Goal: Task Accomplishment & Management: Manage account settings

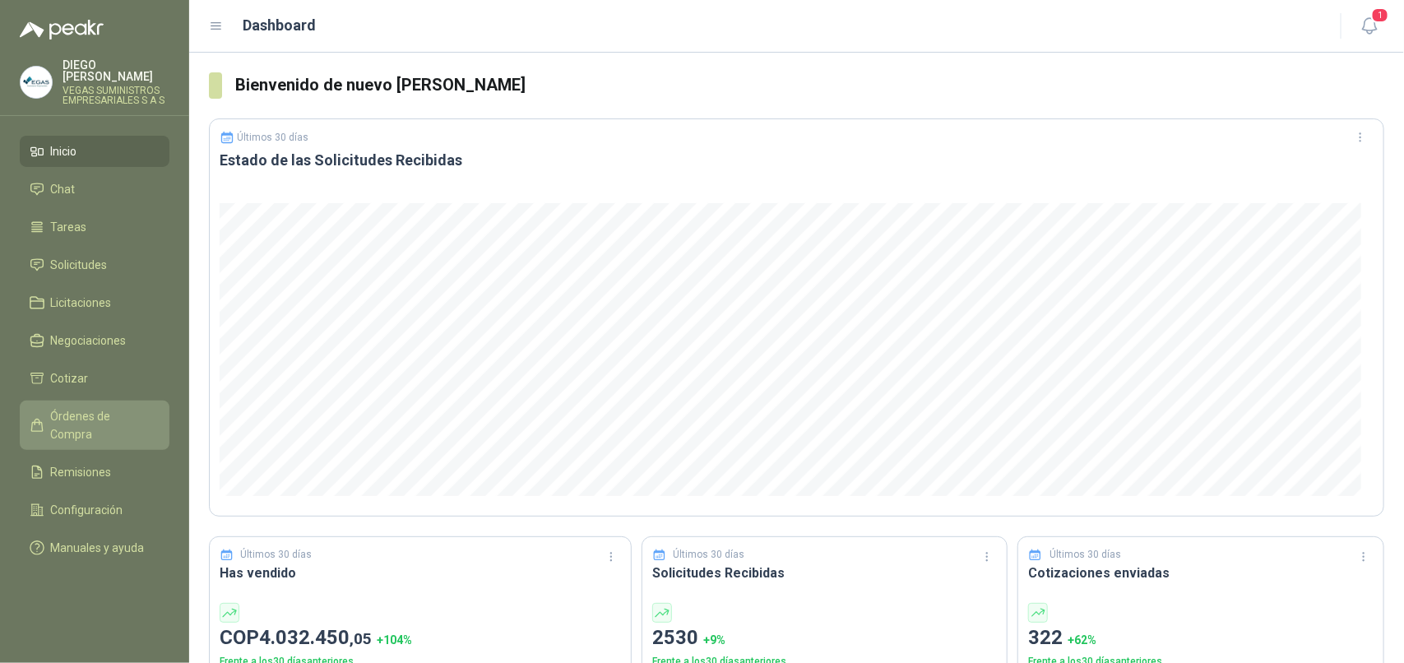
click at [92, 407] on span "Órdenes de Compra" at bounding box center [102, 425] width 103 height 36
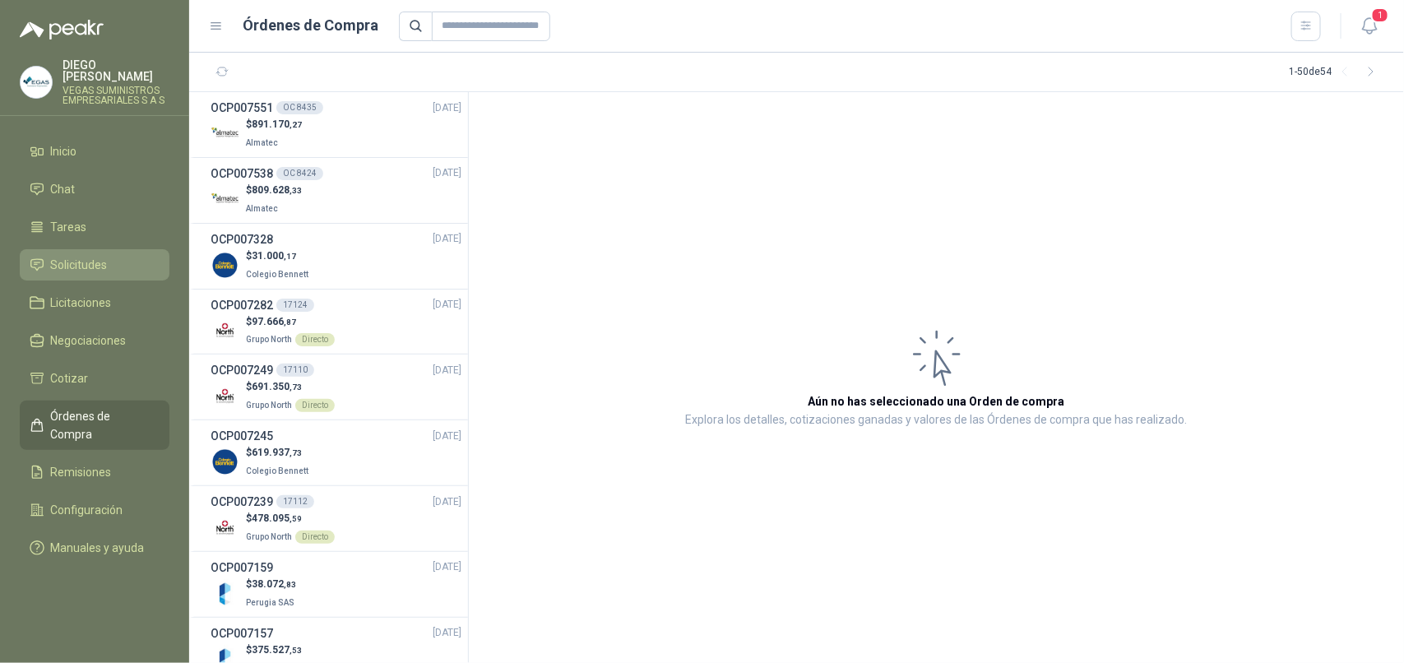
click at [84, 256] on span "Solicitudes" at bounding box center [79, 265] width 57 height 18
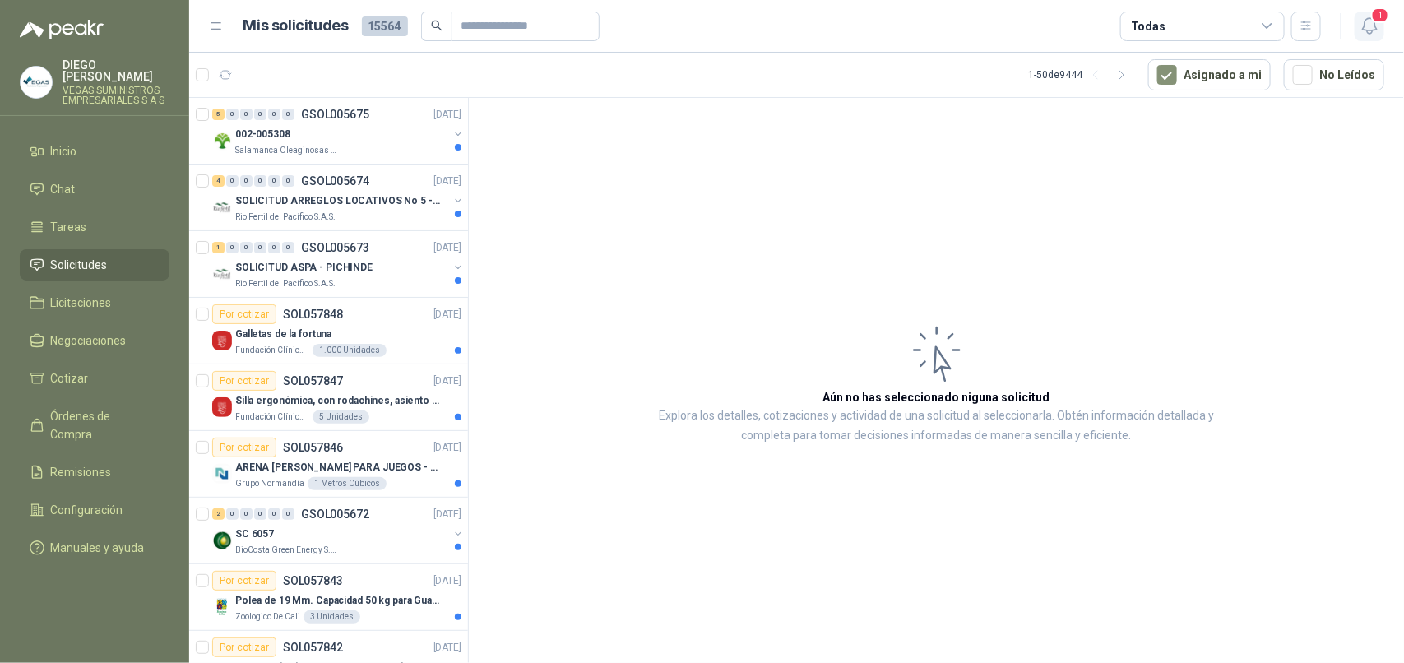
click at [1368, 26] on icon "button" at bounding box center [1370, 26] width 21 height 21
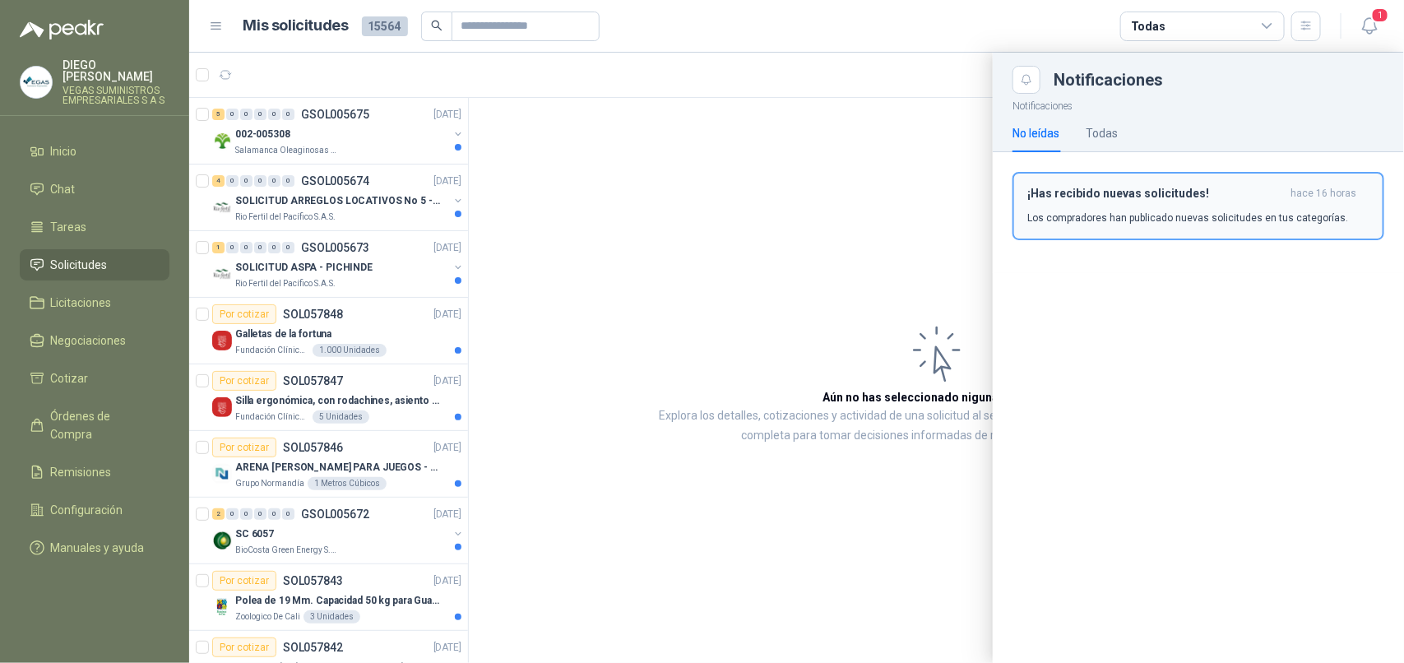
click at [1187, 198] on h3 "¡Has recibido nuevas solicitudes!" at bounding box center [1156, 194] width 257 height 14
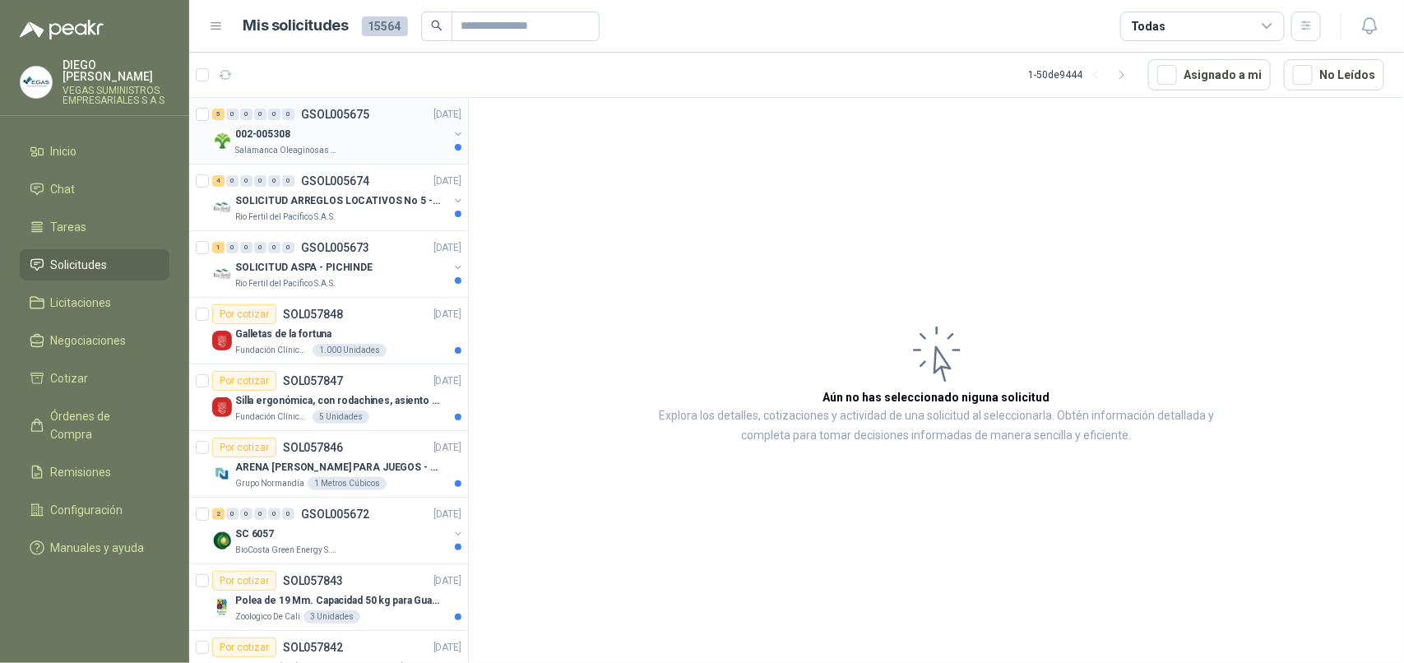
click at [329, 144] on p "Salamanca Oleaginosas SAS" at bounding box center [287, 150] width 104 height 13
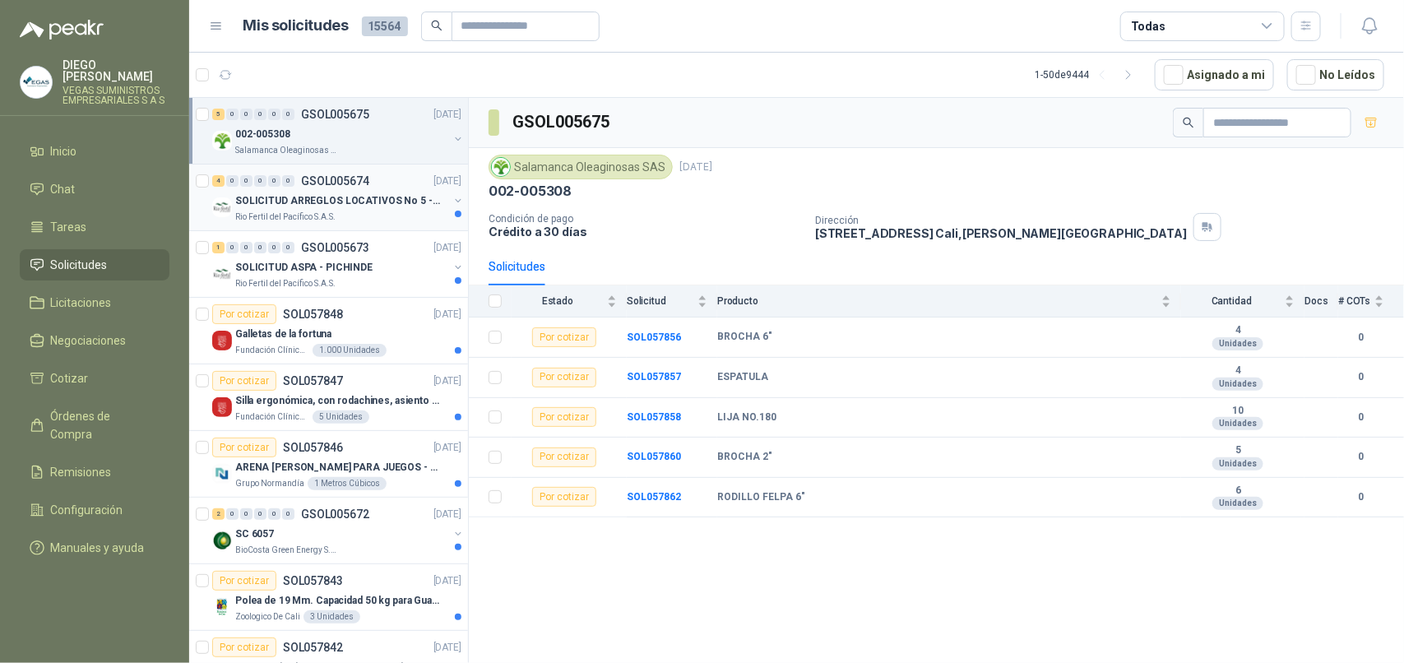
click at [340, 216] on div "Rio Fertil del Pacífico S.A.S." at bounding box center [341, 217] width 213 height 13
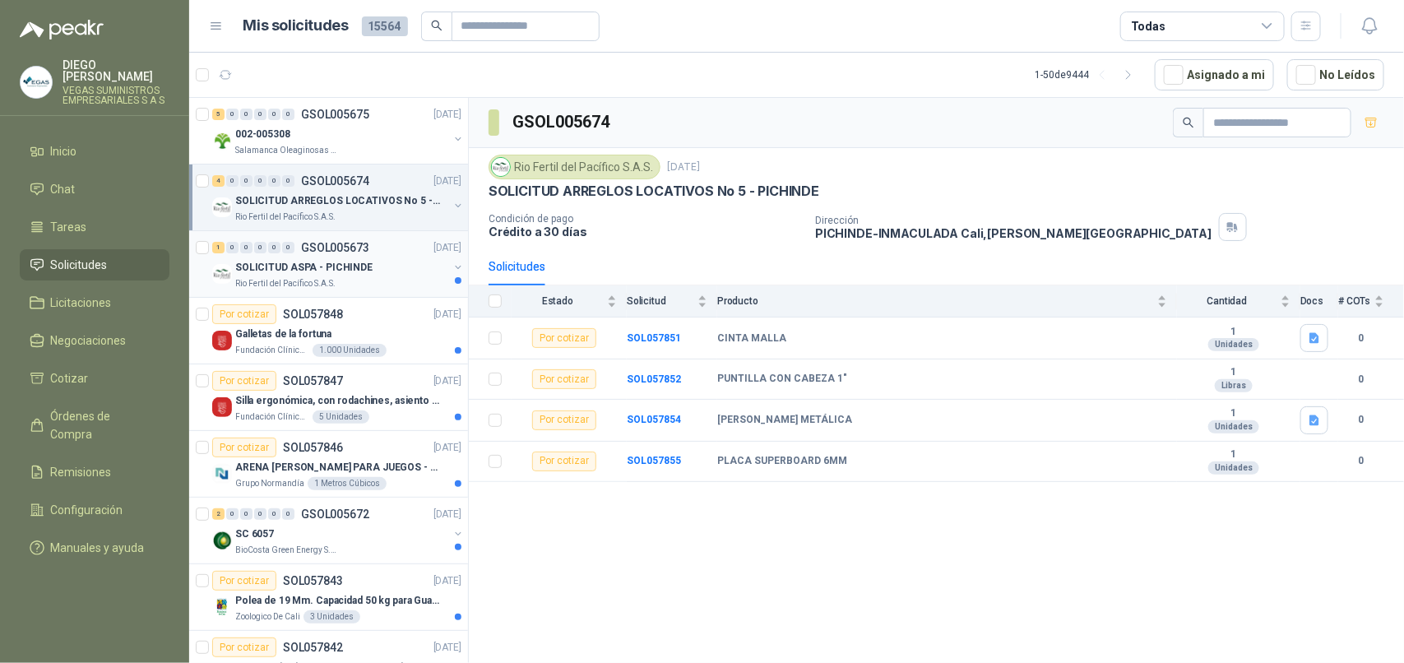
click at [358, 290] on div "Rio Fertil del Pacífico S.A.S." at bounding box center [341, 283] width 213 height 13
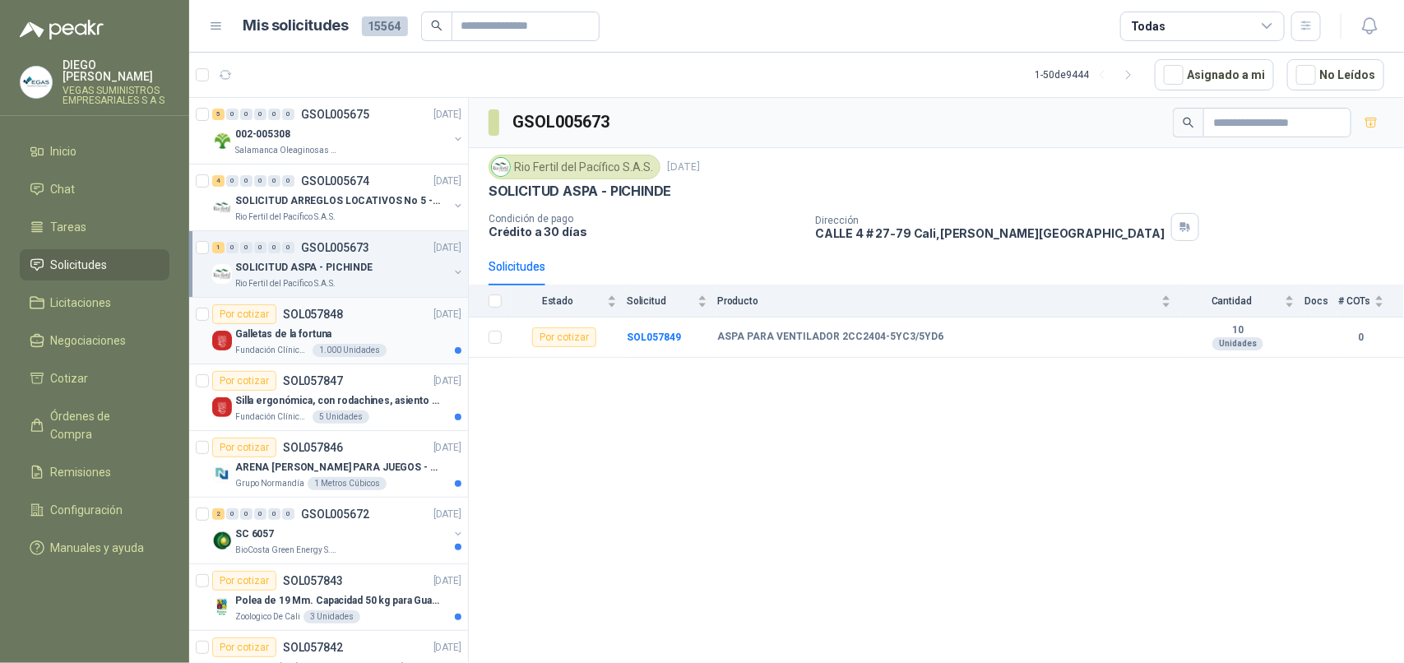
click at [282, 348] on p "Fundación Clínica Shaio" at bounding box center [272, 350] width 74 height 13
